Goal: Task Accomplishment & Management: Manage account settings

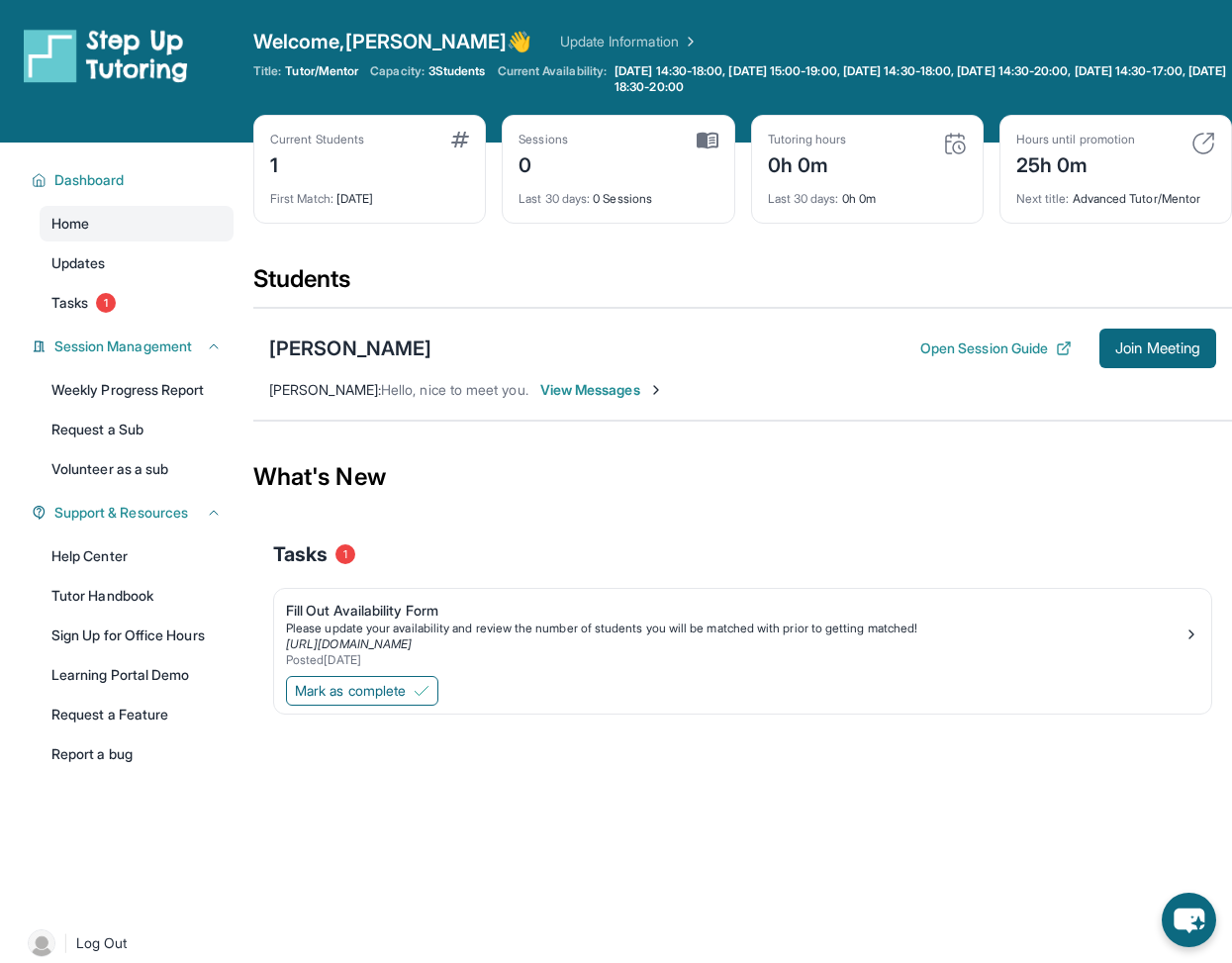
click at [573, 395] on span "View Messages" at bounding box center [602, 389] width 124 height 20
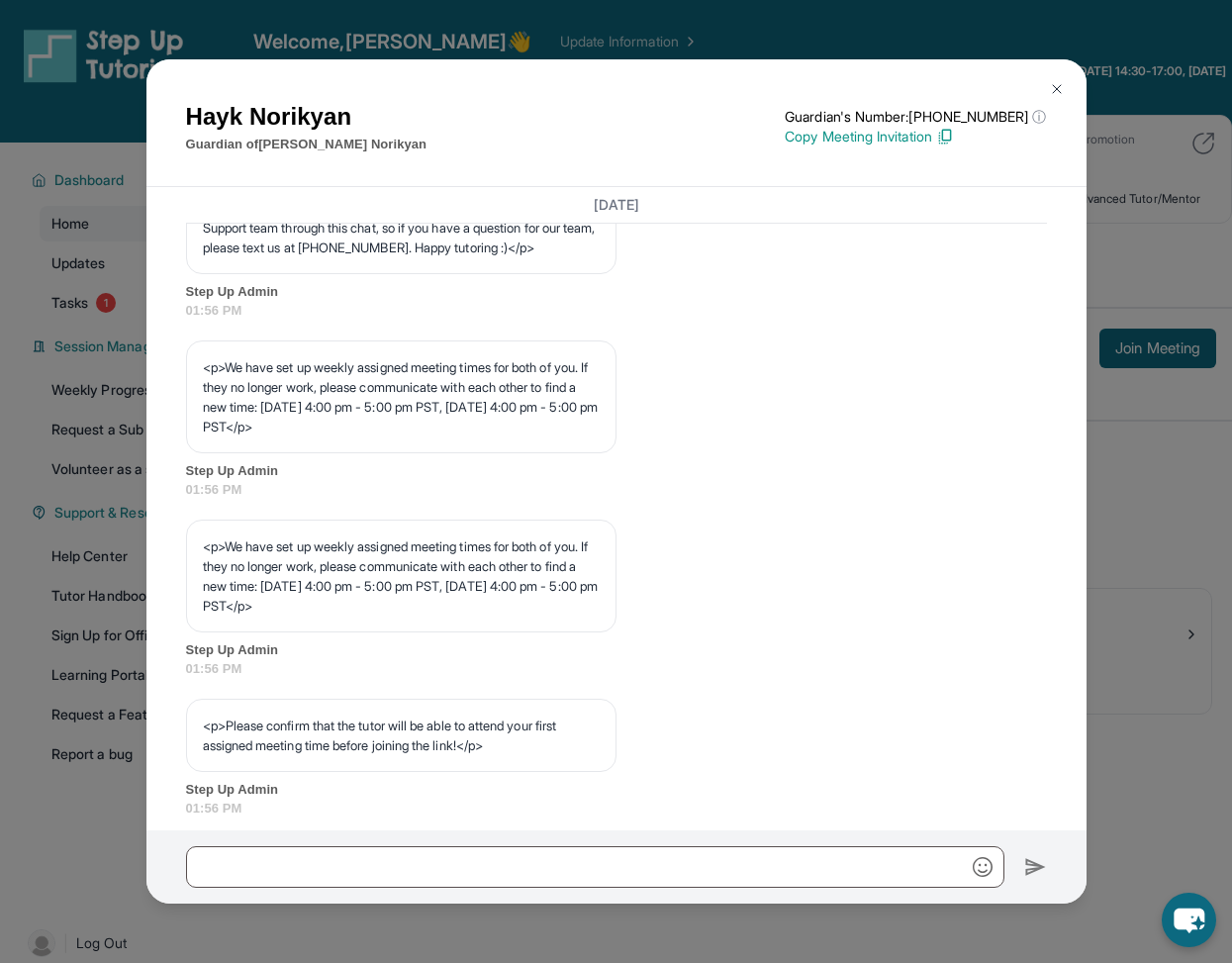
scroll to position [1353, 0]
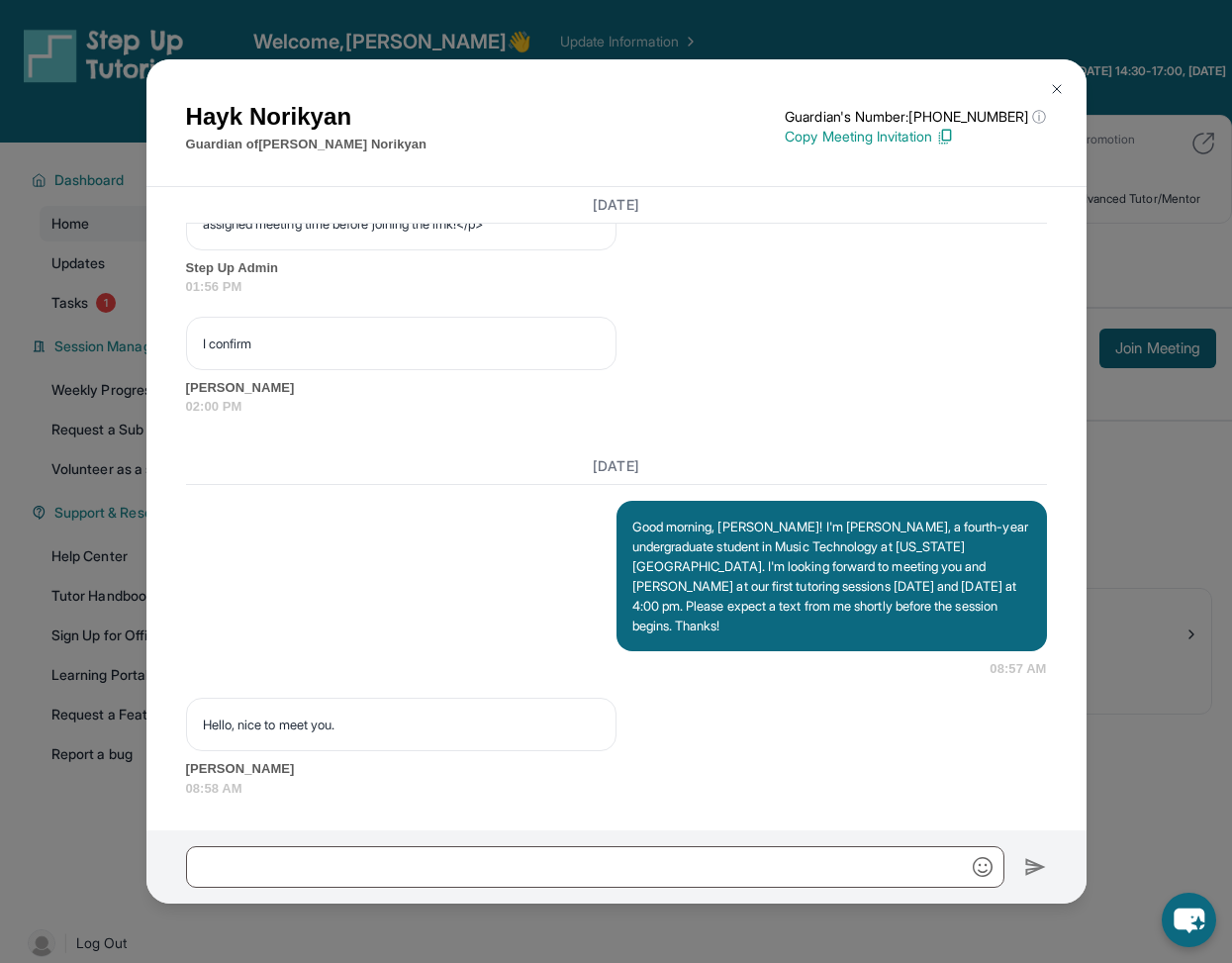
click at [1150, 476] on div "[PERSON_NAME] Guardian of [PERSON_NAME] Guardian's Number: [PHONE_NUMBER] ⓘ Thi…" at bounding box center [616, 482] width 1232 height 963
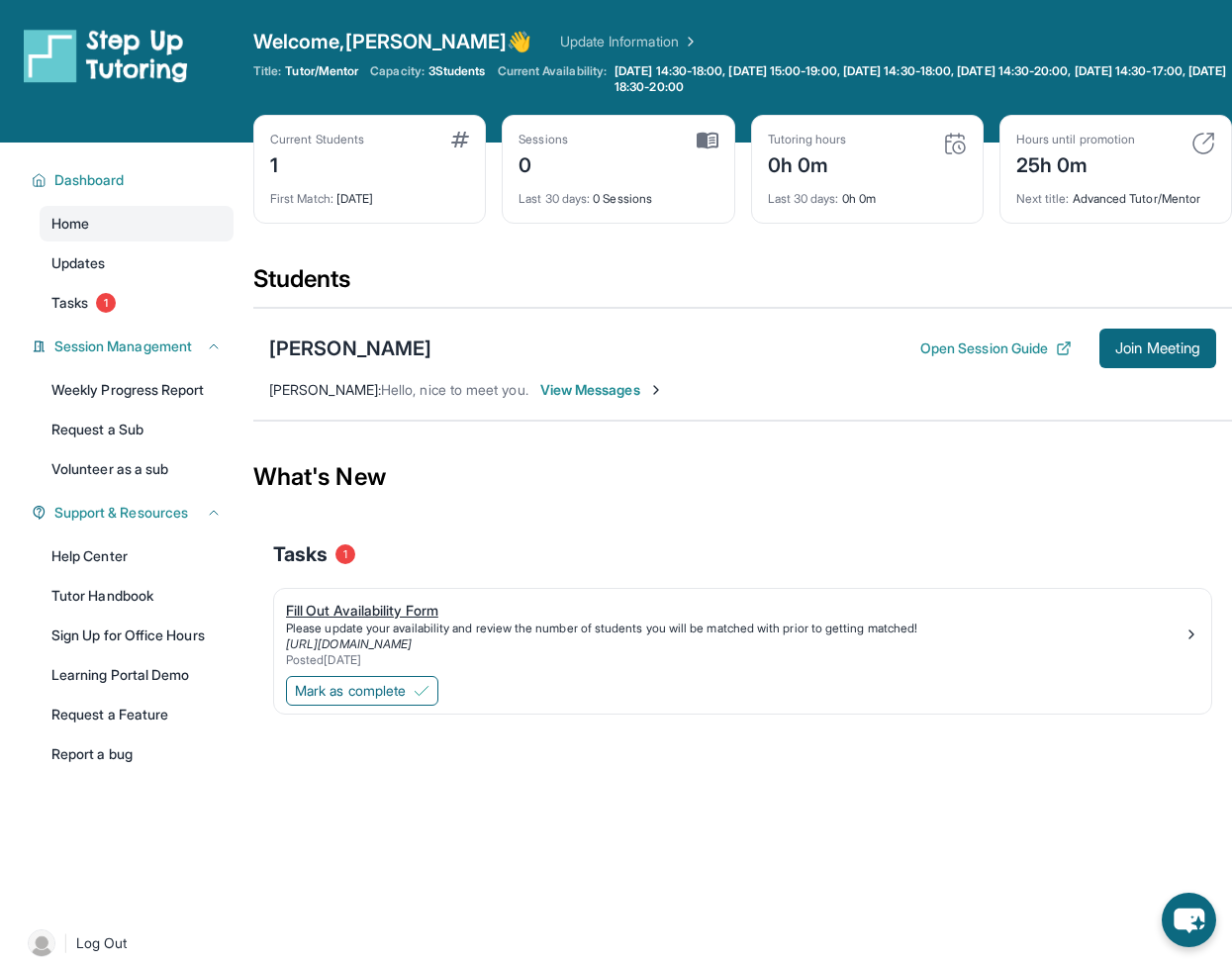
click at [533, 640] on div "[URL][DOMAIN_NAME]" at bounding box center [735, 644] width 898 height 16
click at [404, 682] on span "Mark as complete" at bounding box center [351, 691] width 111 height 20
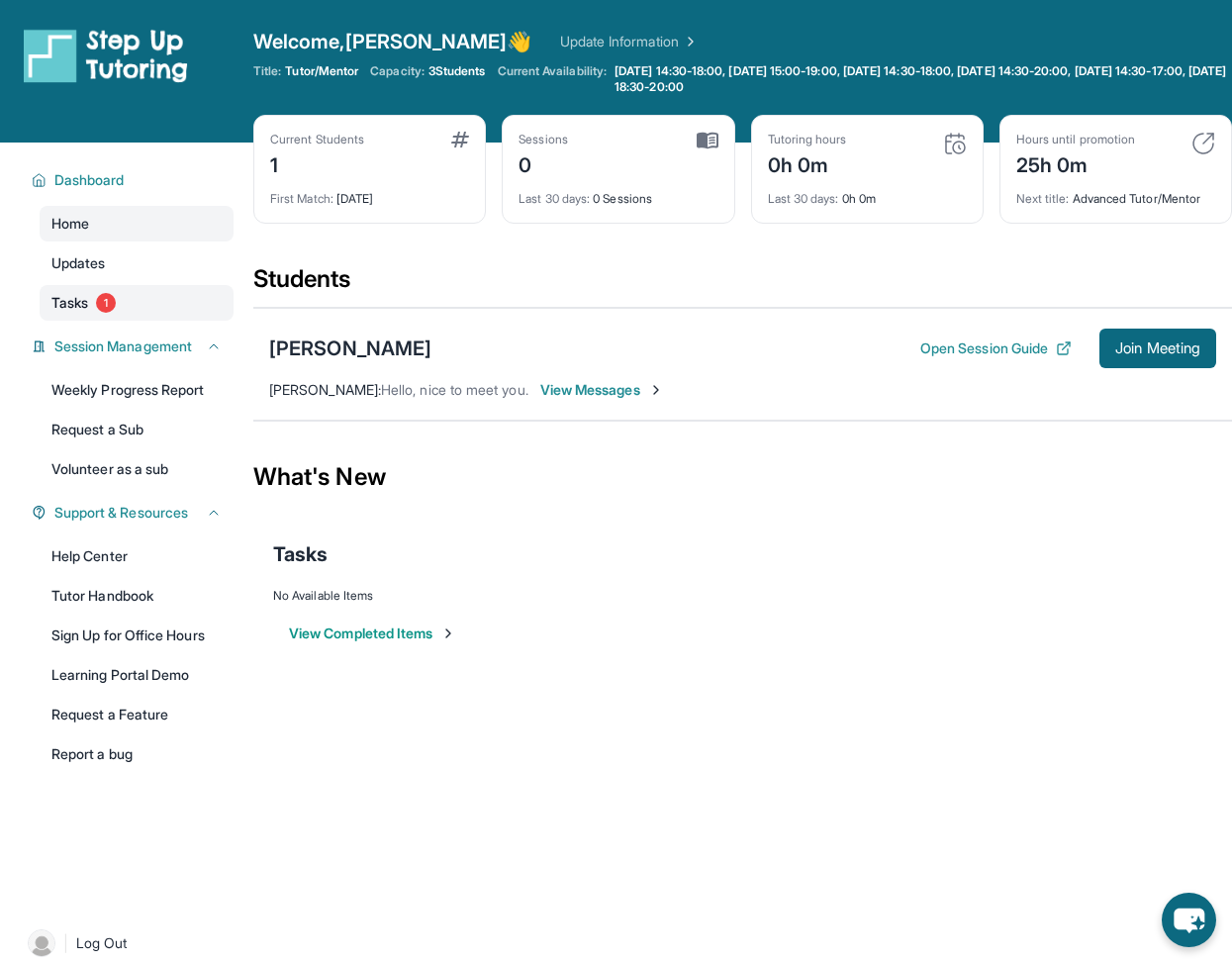
click at [111, 313] on link "Tasks 1" at bounding box center [137, 303] width 194 height 36
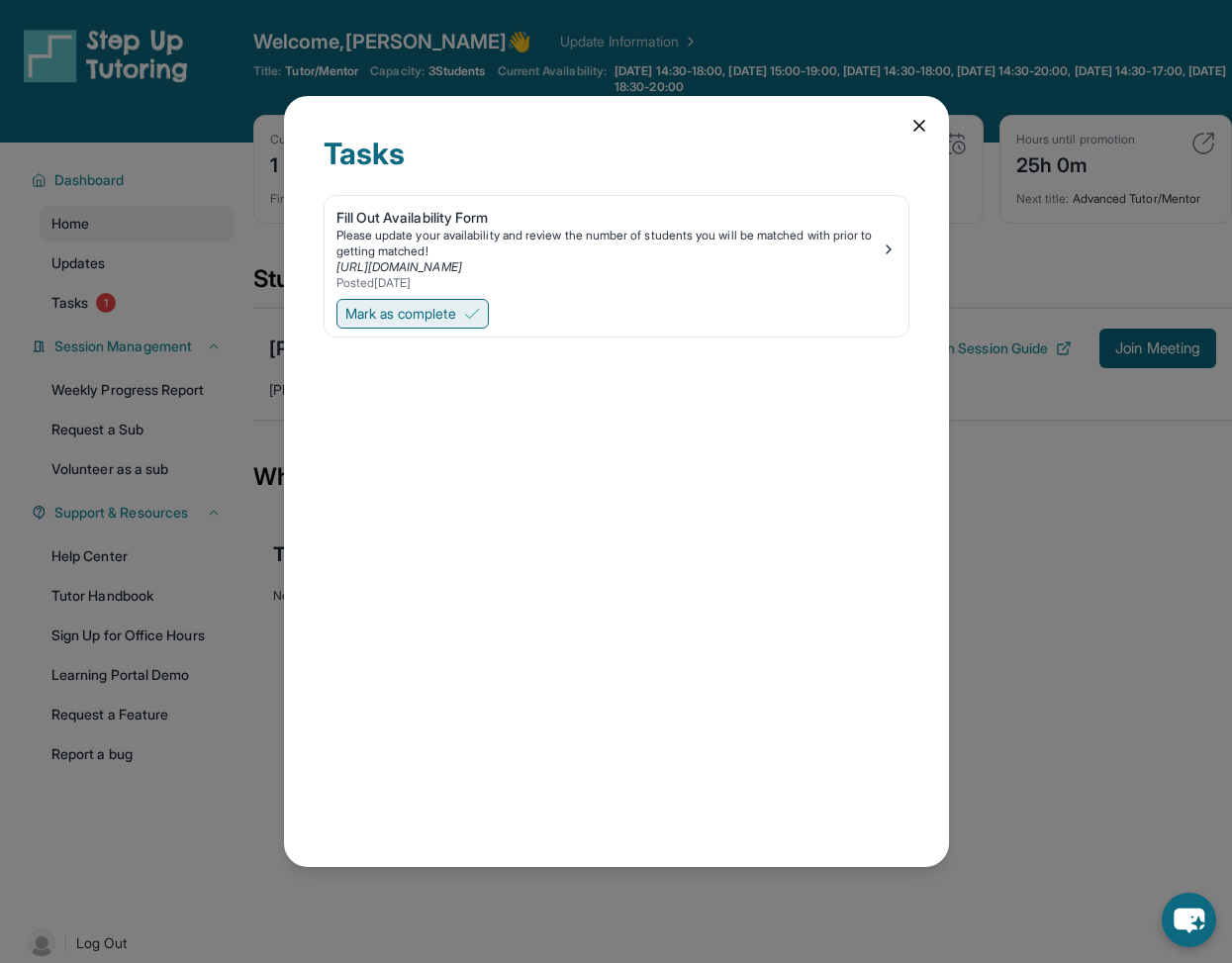
click at [398, 310] on span "Mark as complete" at bounding box center [401, 314] width 111 height 20
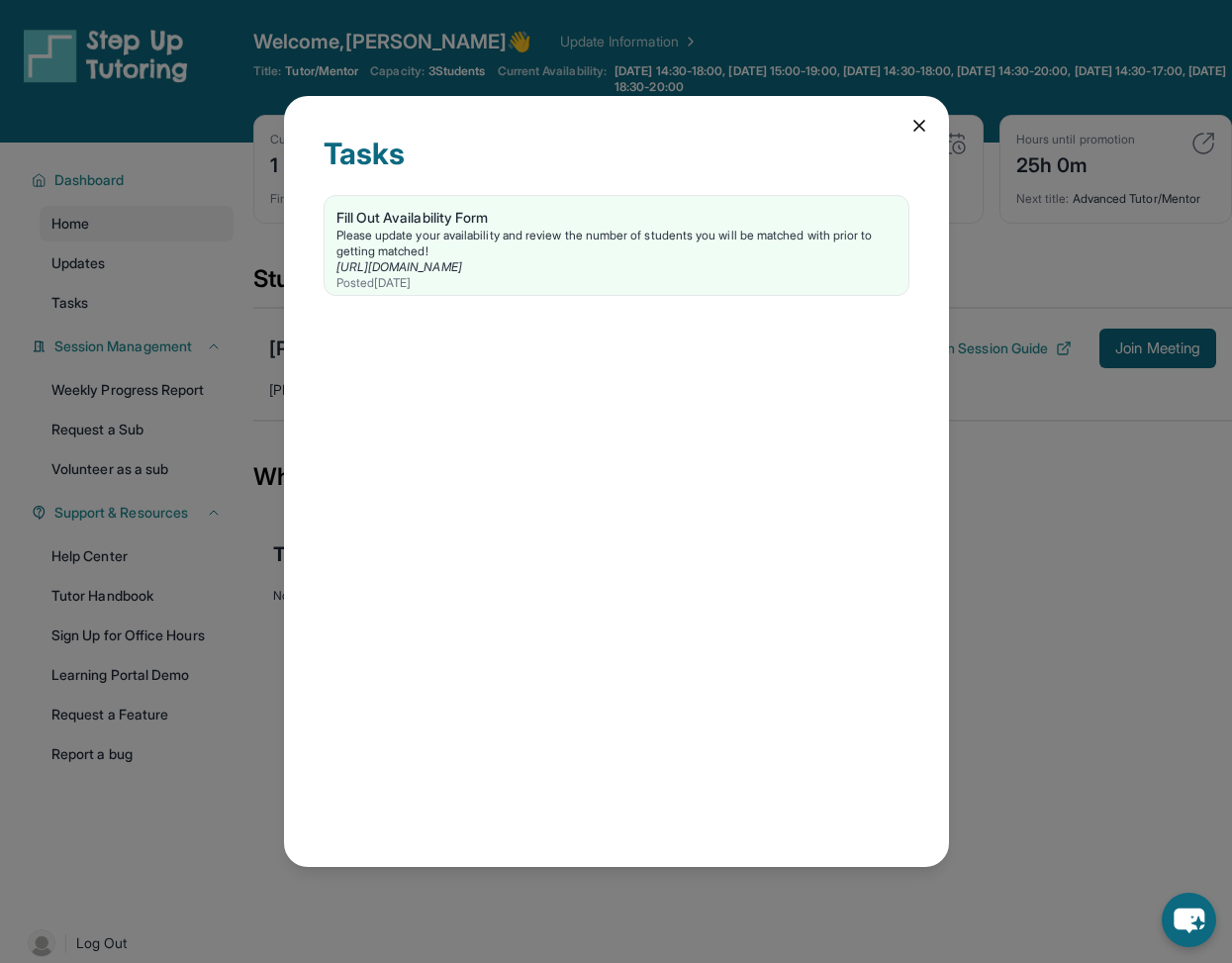
click at [925, 122] on icon at bounding box center [920, 126] width 20 height 20
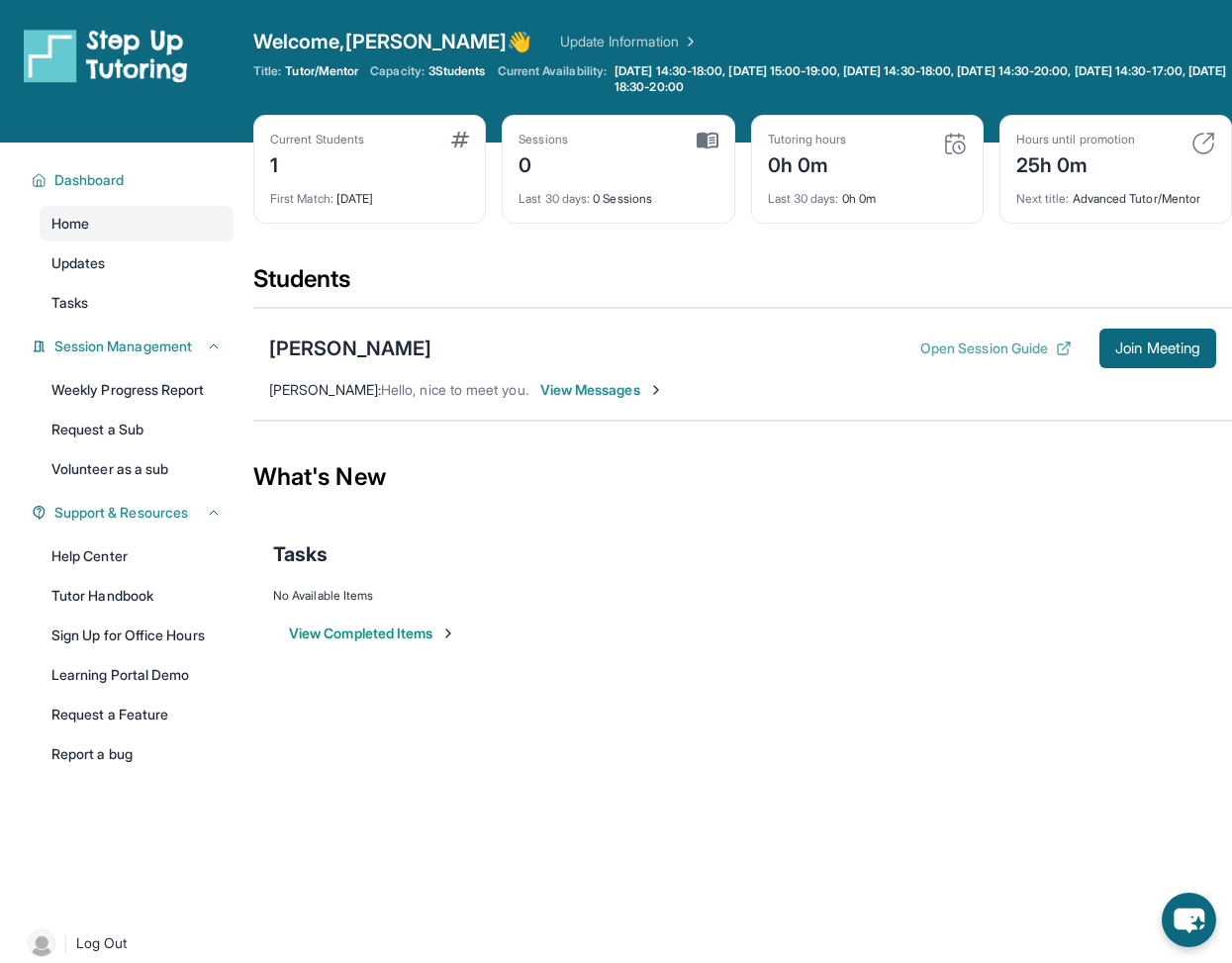
click at [928, 349] on button "Open Session Guide" at bounding box center [996, 349] width 152 height 20
